Goal: Information Seeking & Learning: Learn about a topic

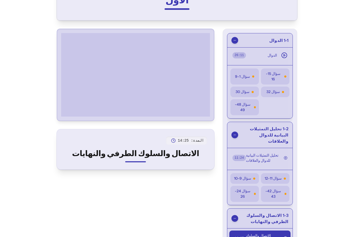
scroll to position [46, 0]
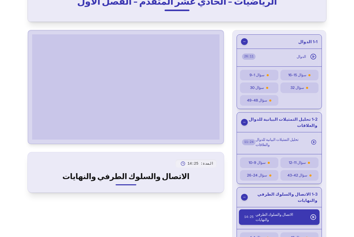
click at [300, 168] on button "سؤال 11-12" at bounding box center [299, 163] width 38 height 11
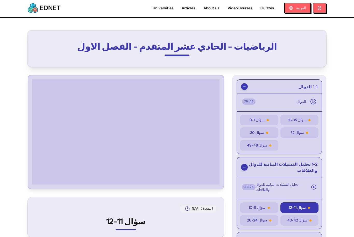
scroll to position [12, 0]
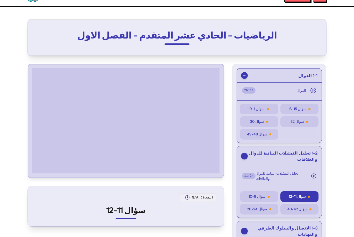
click at [70, 45] on div at bounding box center [177, 45] width 248 height 2
click at [260, 208] on span "سؤال 24-26" at bounding box center [257, 209] width 20 height 5
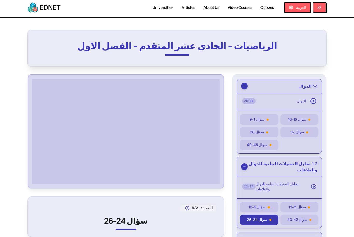
scroll to position [0, 0]
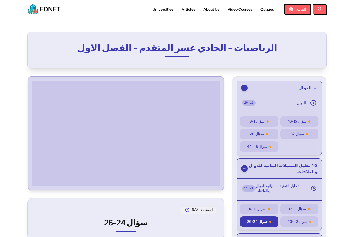
click at [305, 211] on span "سؤال 11-12" at bounding box center [297, 209] width 17 height 5
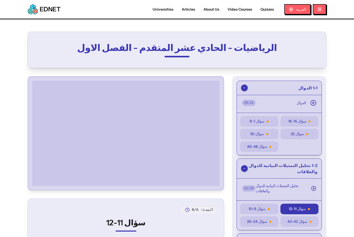
click at [266, 225] on button "سؤال 24-26" at bounding box center [259, 222] width 38 height 11
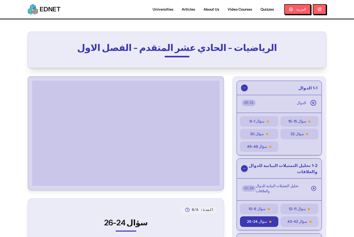
click at [296, 207] on span "سؤال 11-12" at bounding box center [297, 209] width 17 height 5
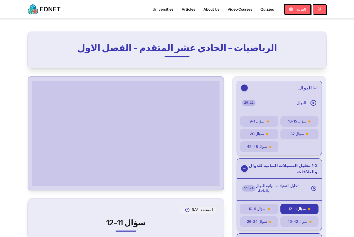
click at [266, 225] on button "سؤال 24-26" at bounding box center [259, 222] width 38 height 11
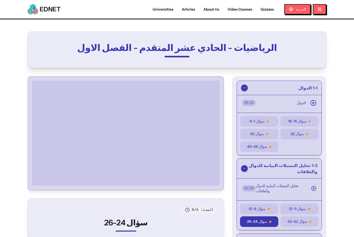
click at [295, 224] on span "سؤال 42-43" at bounding box center [297, 221] width 20 height 5
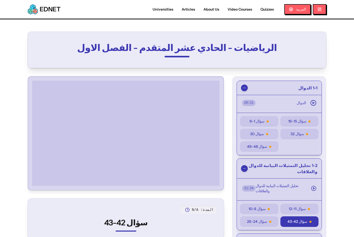
click at [267, 225] on button "سؤال 24-26" at bounding box center [259, 222] width 38 height 11
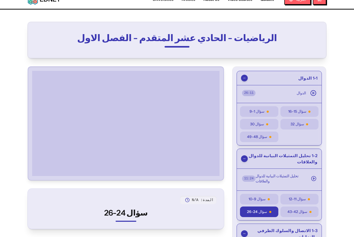
scroll to position [10, 0]
click at [303, 210] on span "سؤال 42-43" at bounding box center [297, 211] width 20 height 5
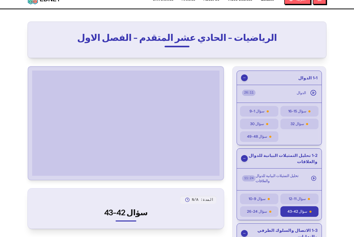
click at [33, 178] on div at bounding box center [125, 124] width 191 height 110
click at [38, 178] on div at bounding box center [125, 124] width 191 height 110
click at [31, 173] on div at bounding box center [125, 123] width 191 height 110
